Goal: Information Seeking & Learning: Learn about a topic

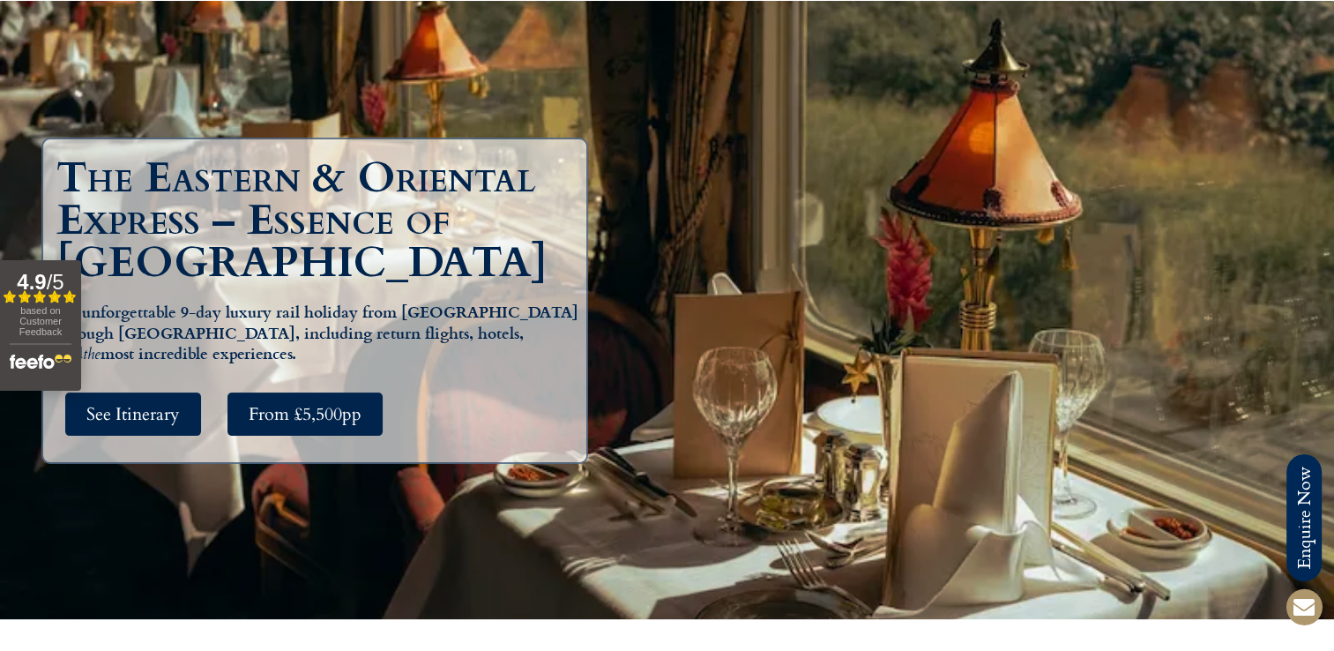
scroll to position [88, 0]
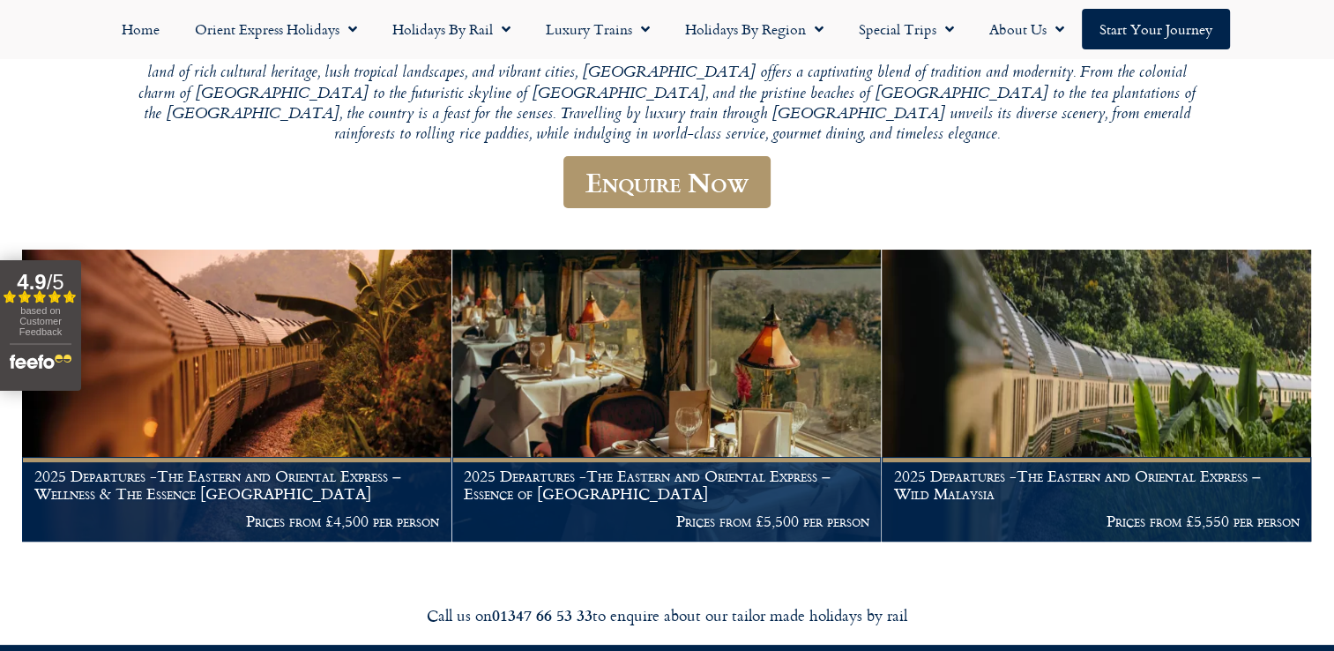
scroll to position [265, 0]
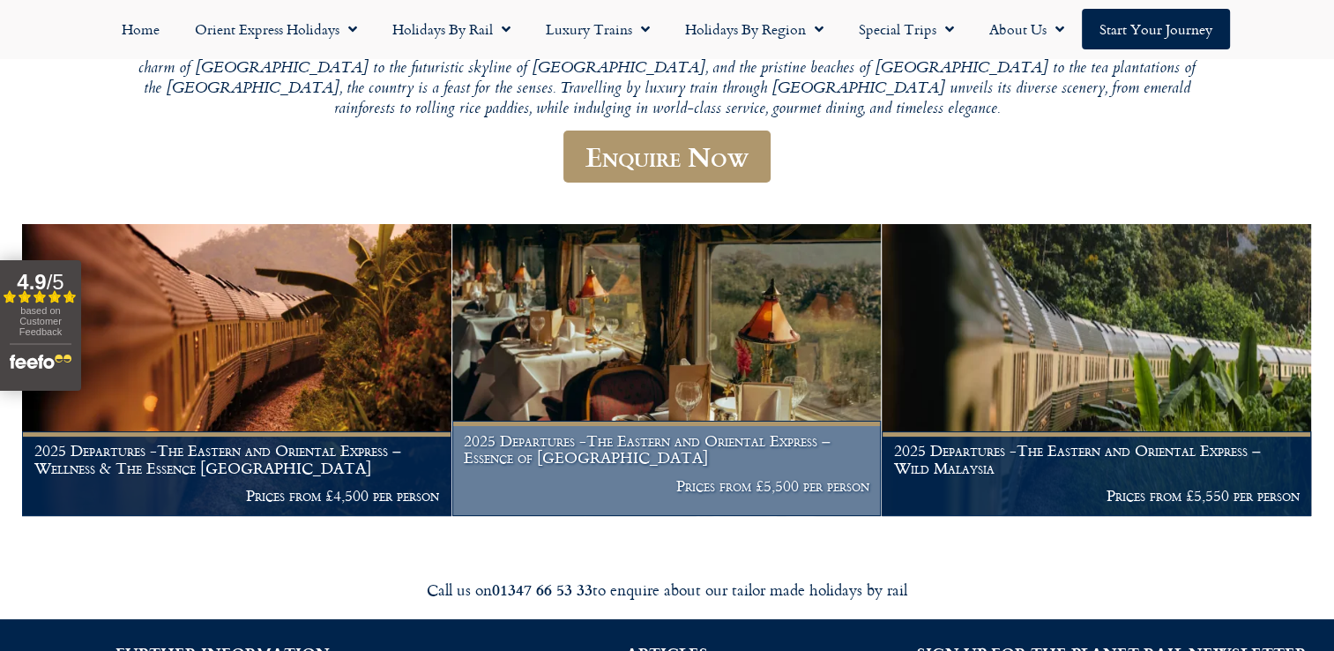
click at [741, 356] on img at bounding box center [667, 370] width 430 height 292
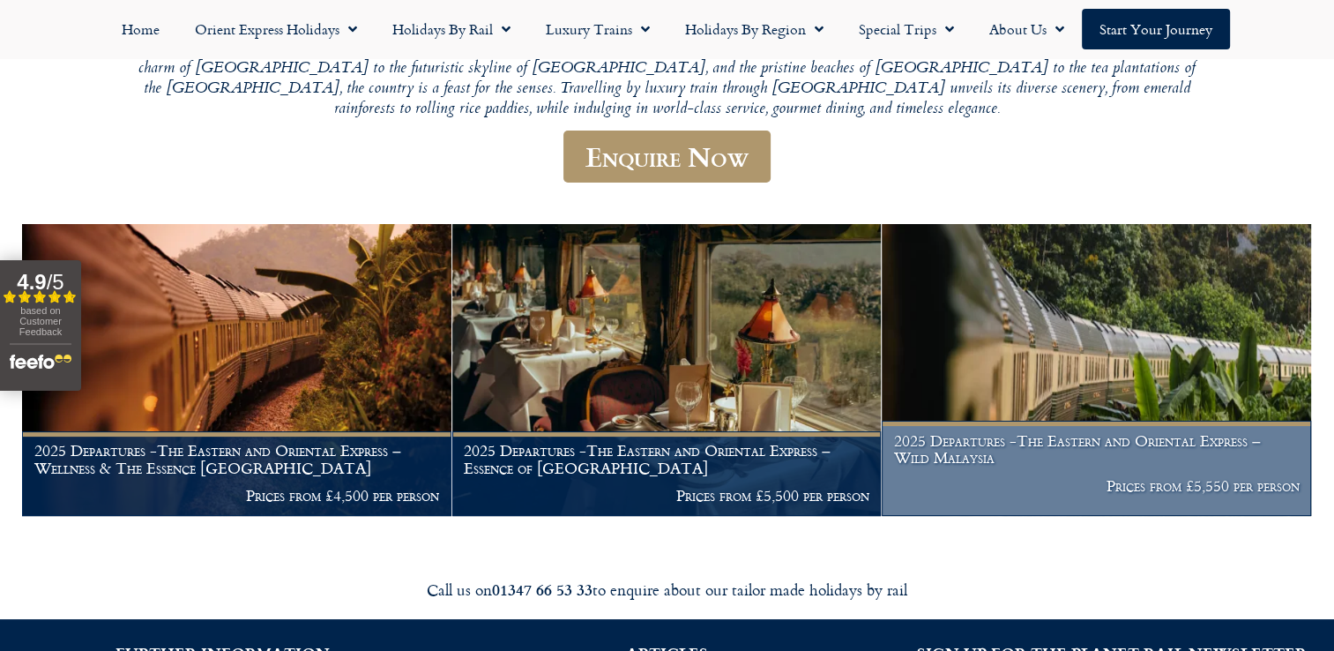
click at [1186, 332] on img at bounding box center [1097, 370] width 430 height 292
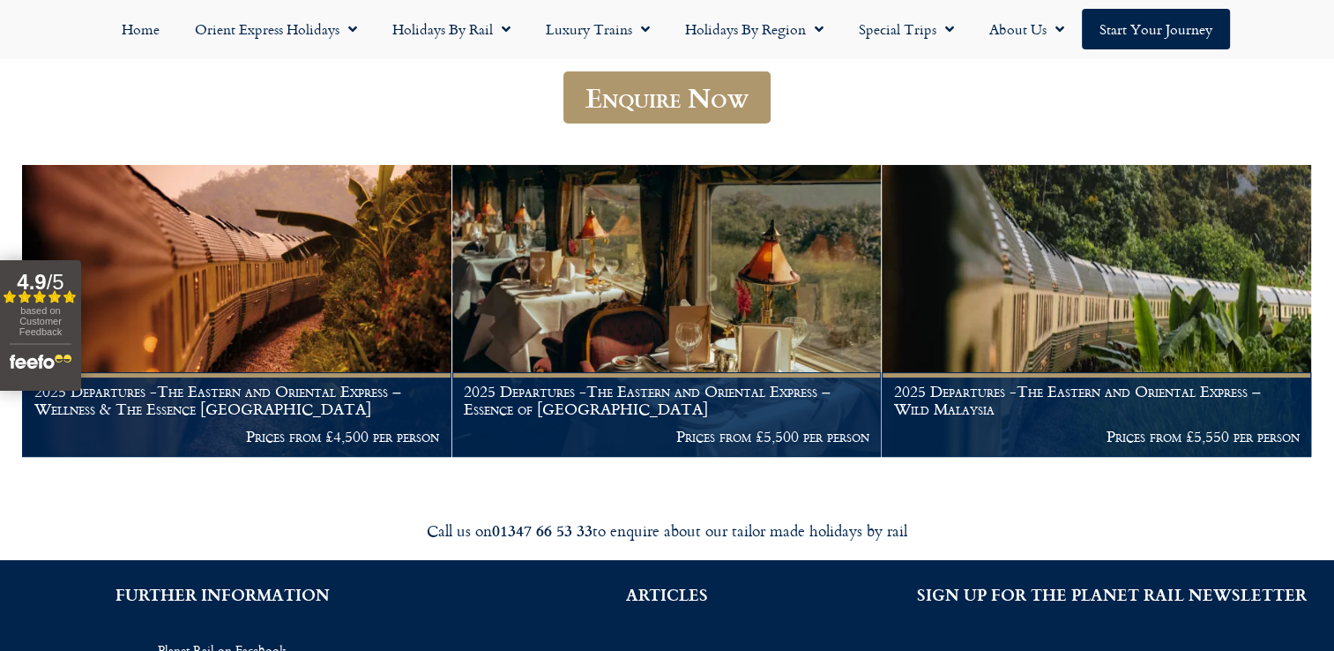
scroll to position [353, 0]
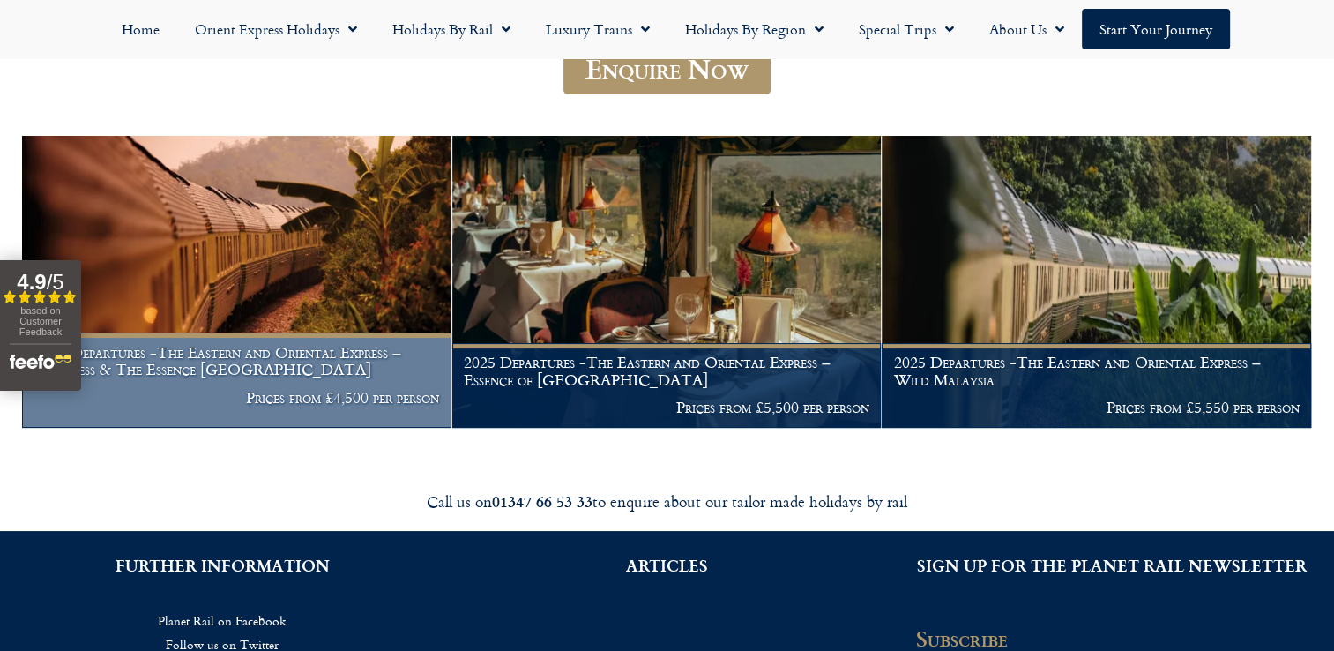
click at [220, 177] on img at bounding box center [237, 282] width 430 height 292
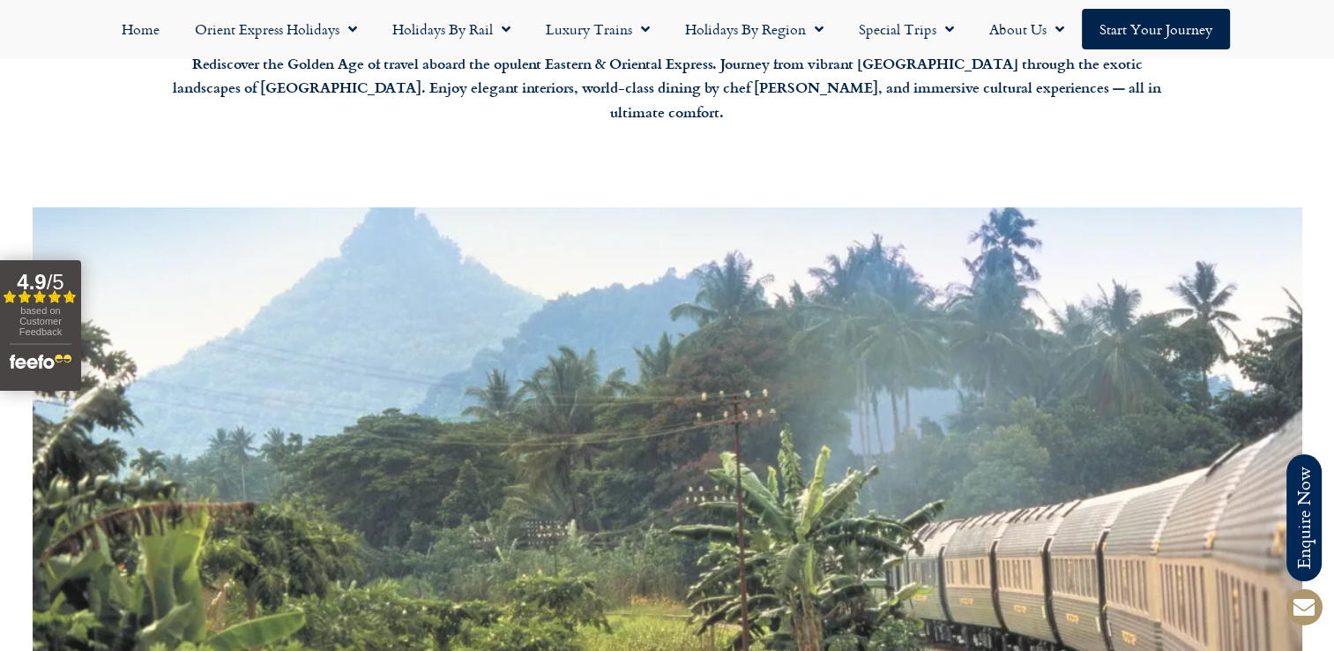
scroll to position [441, 0]
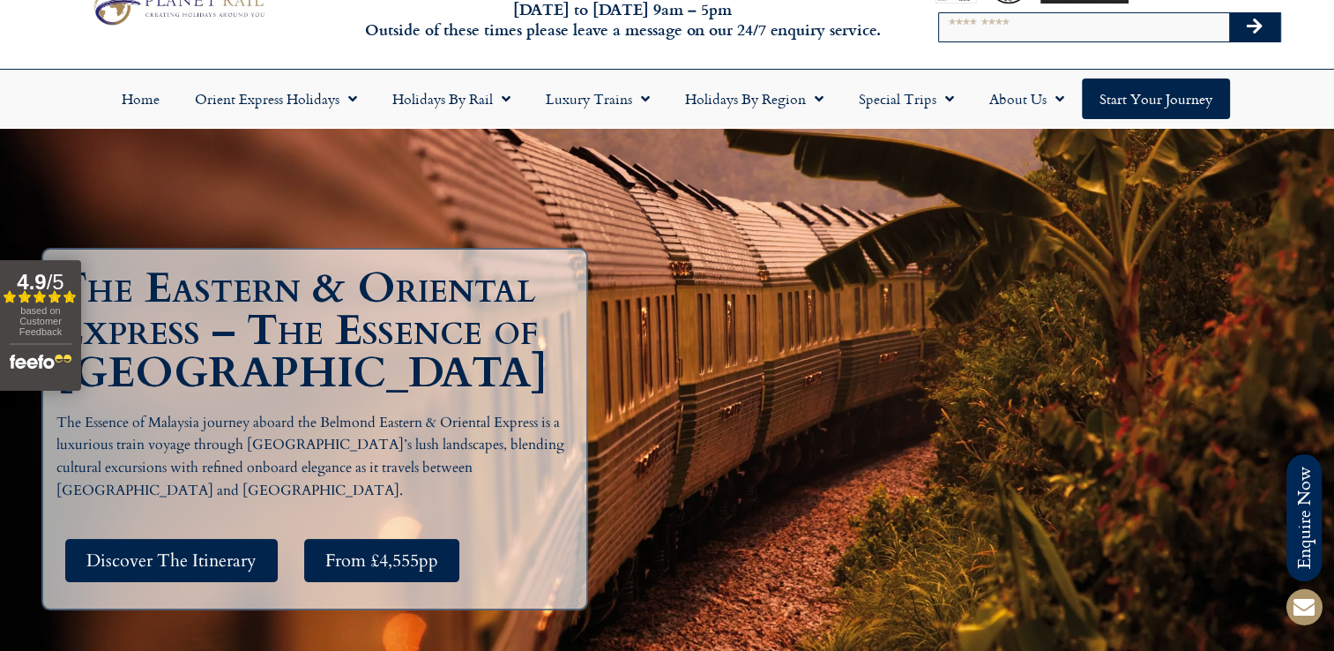
scroll to position [176, 0]
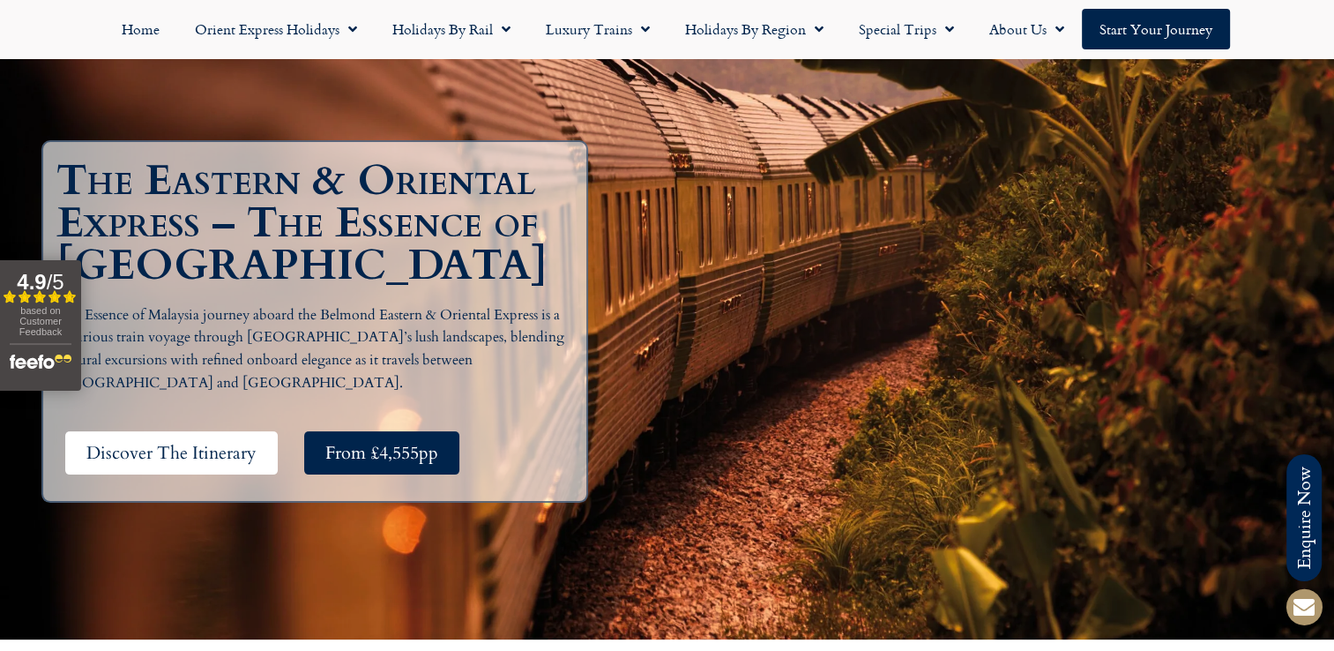
click at [239, 442] on span "Discover The Itinerary" at bounding box center [171, 453] width 170 height 22
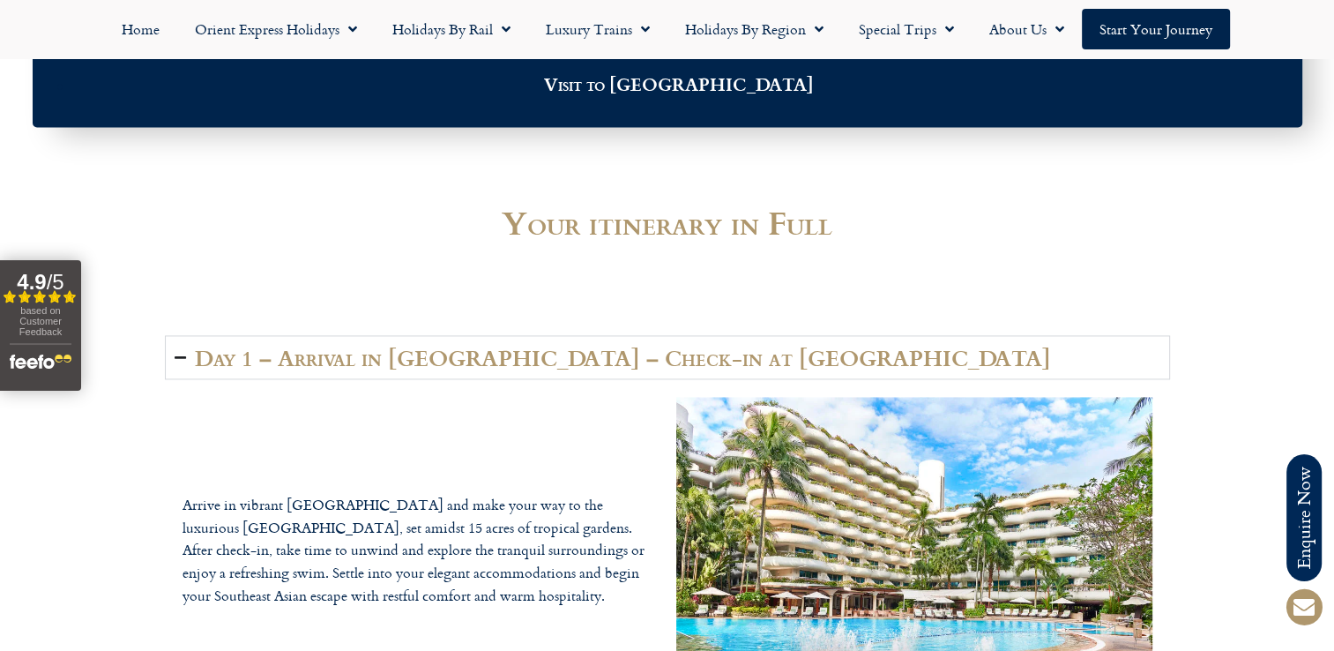
scroll to position [2373, 0]
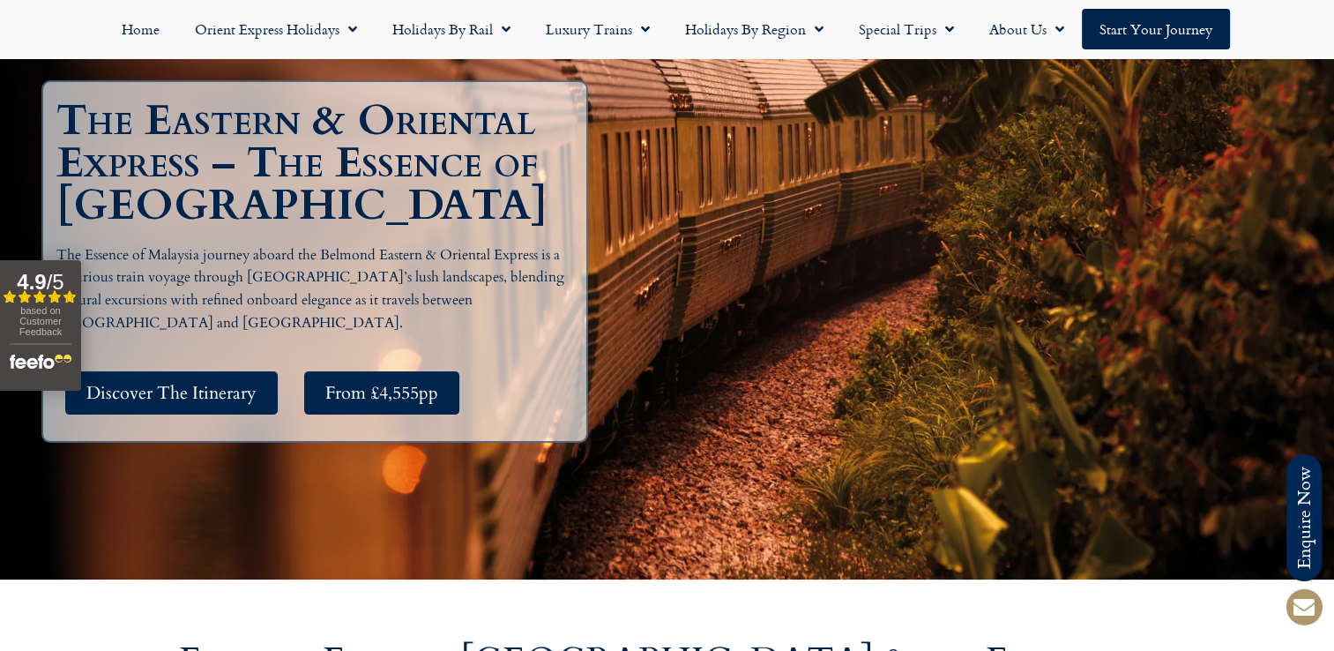
scroll to position [265, 0]
